Goal: Find specific fact

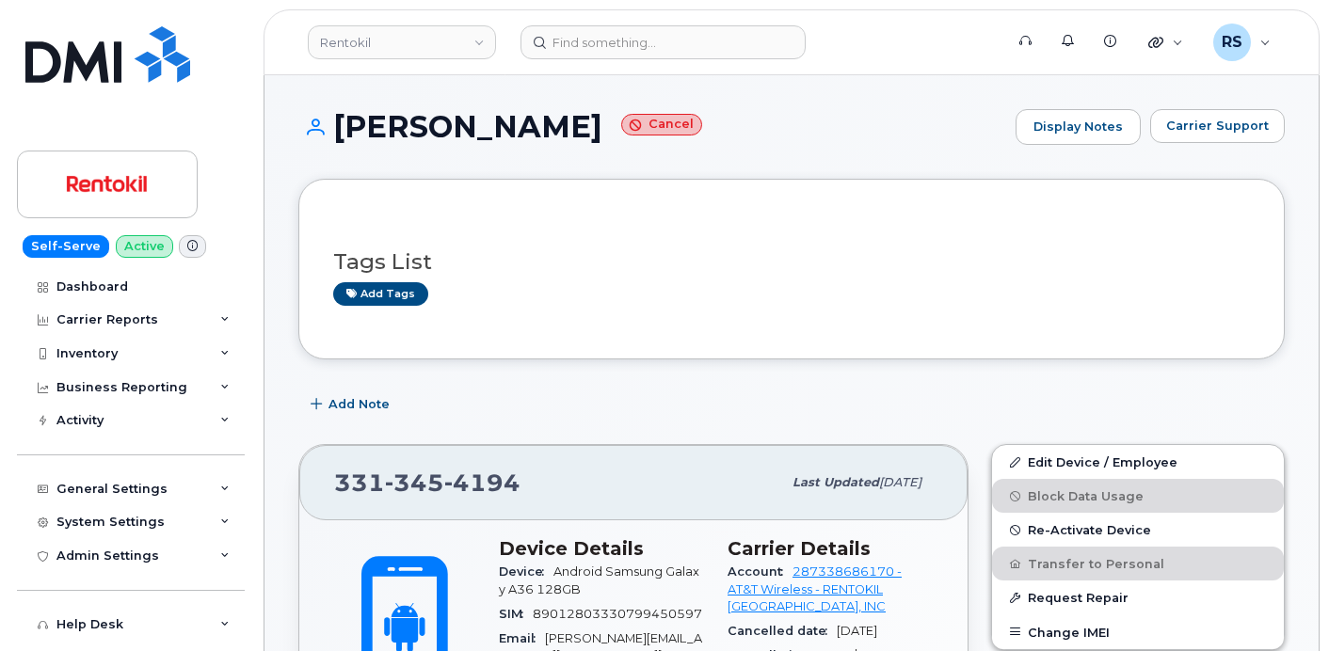
scroll to position [251, 0]
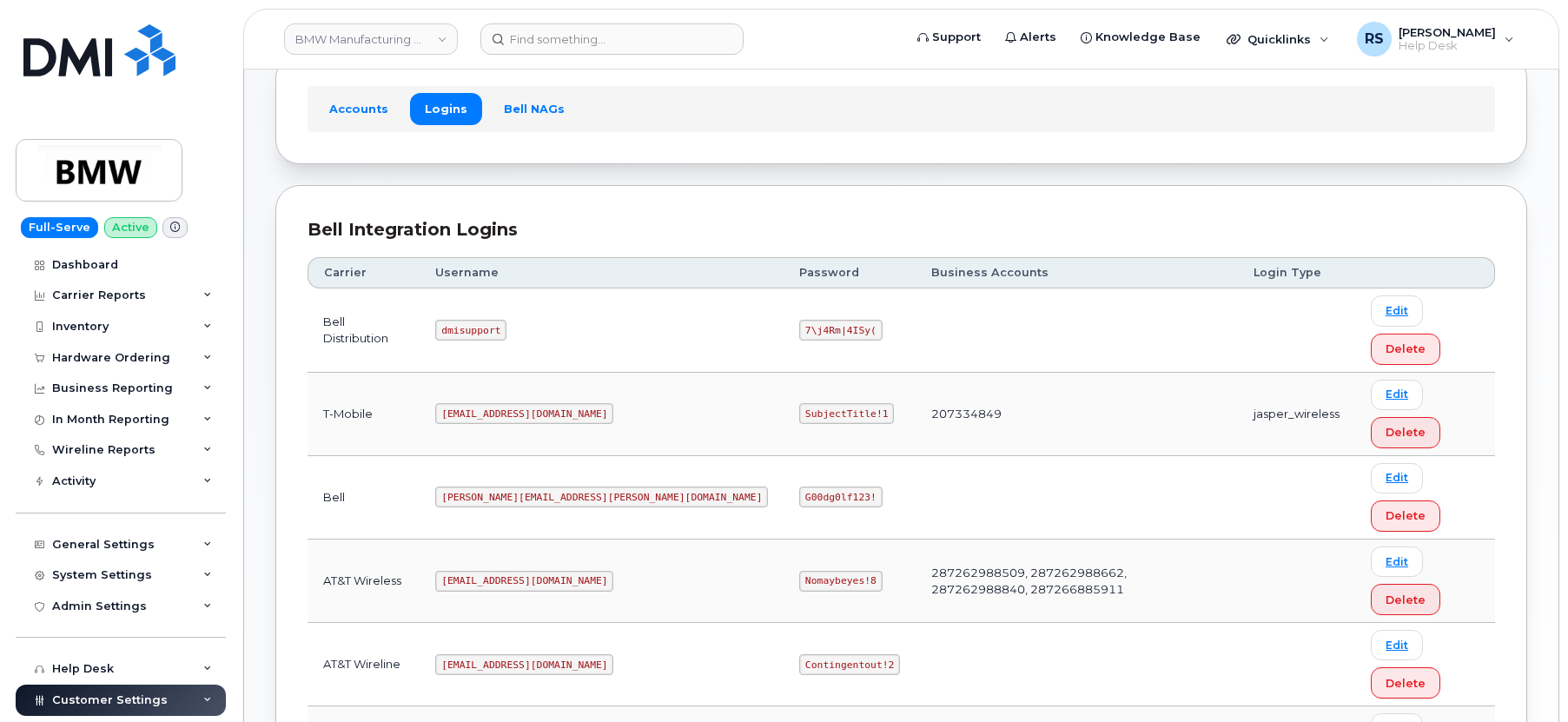
scroll to position [192, 0]
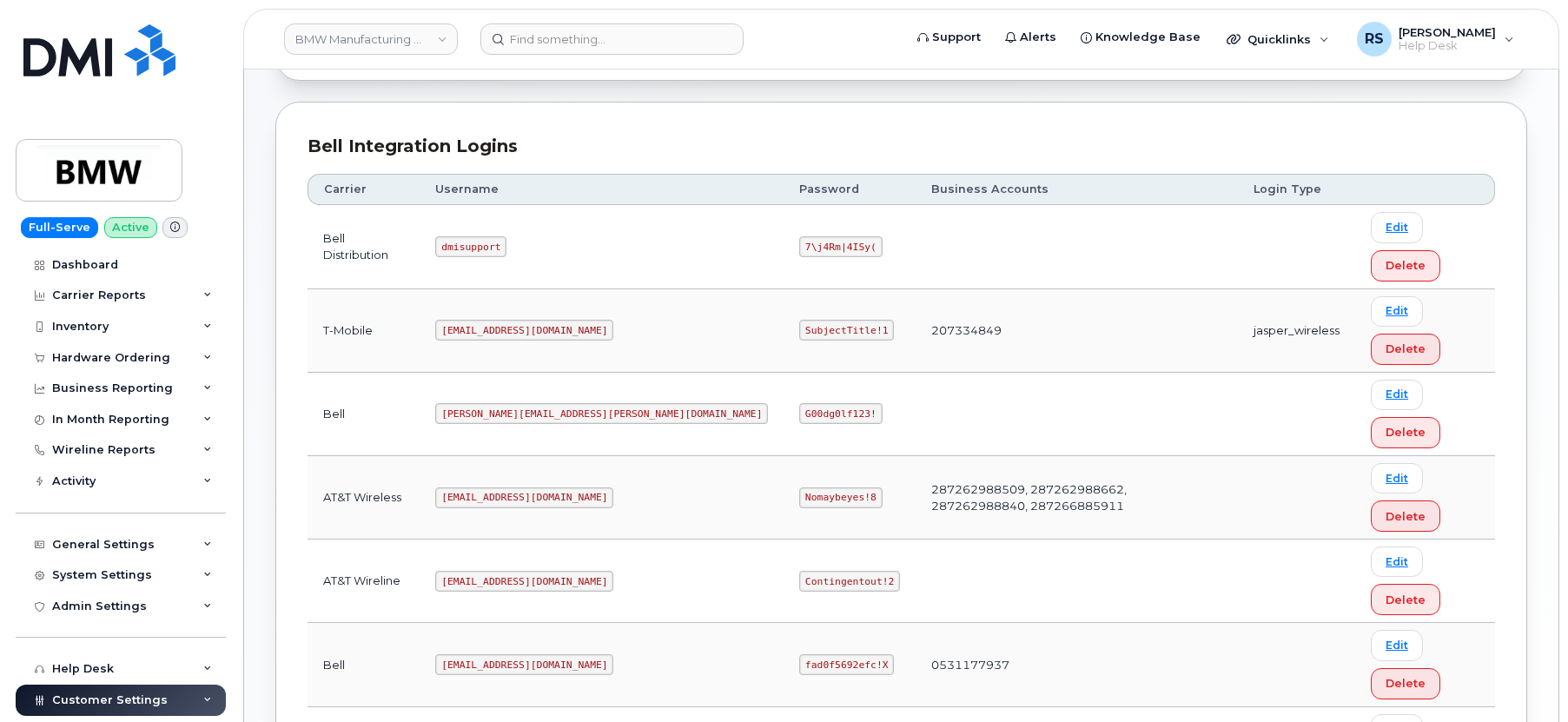
drag, startPoint x: 461, startPoint y: 553, endPoint x: 557, endPoint y: 555, distance: 96.0
copy code "[EMAIL_ADDRESS][DOMAIN_NAME]"
drag, startPoint x: 632, startPoint y: 548, endPoint x: 709, endPoint y: 554, distance: 77.2
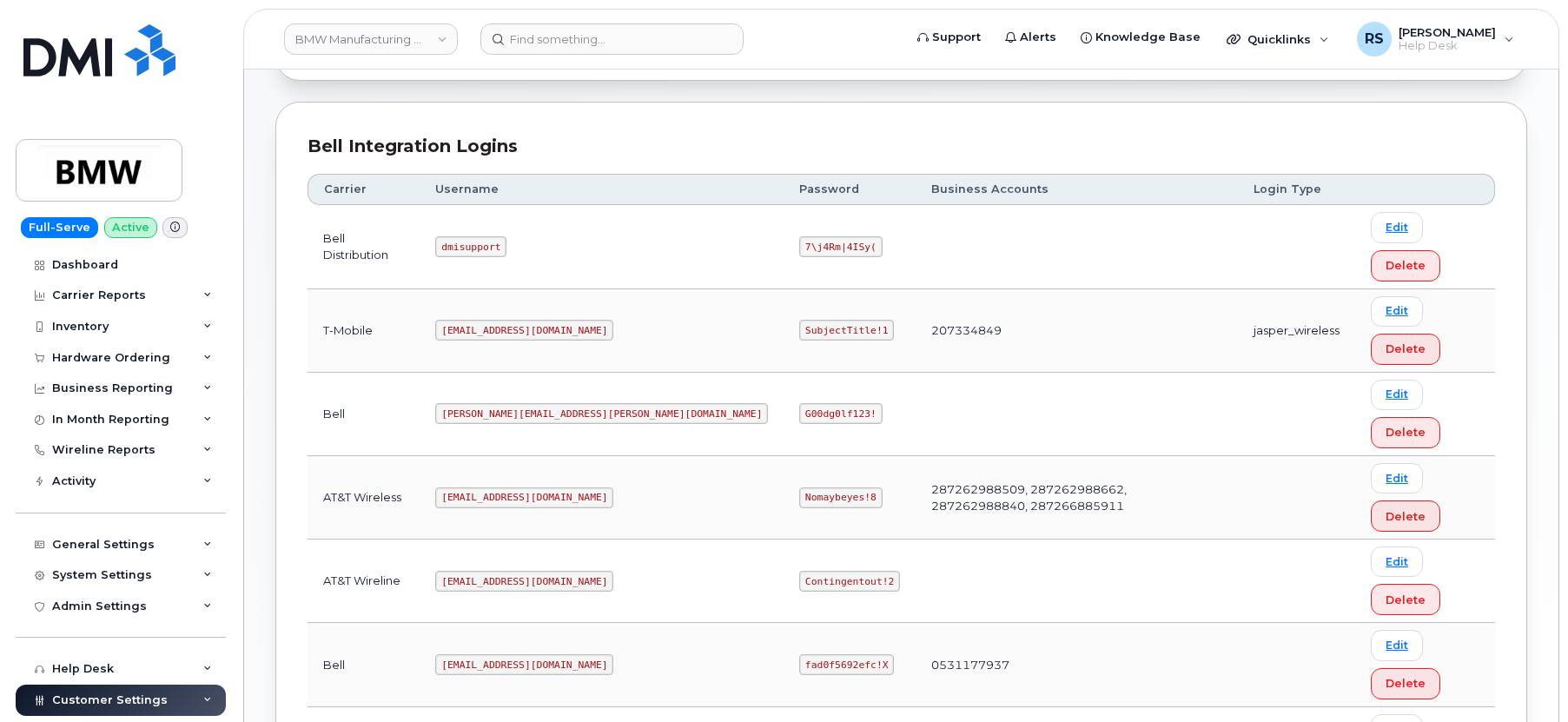
copy code "SubjectTitle!1"
